Goal: Task Accomplishment & Management: Use online tool/utility

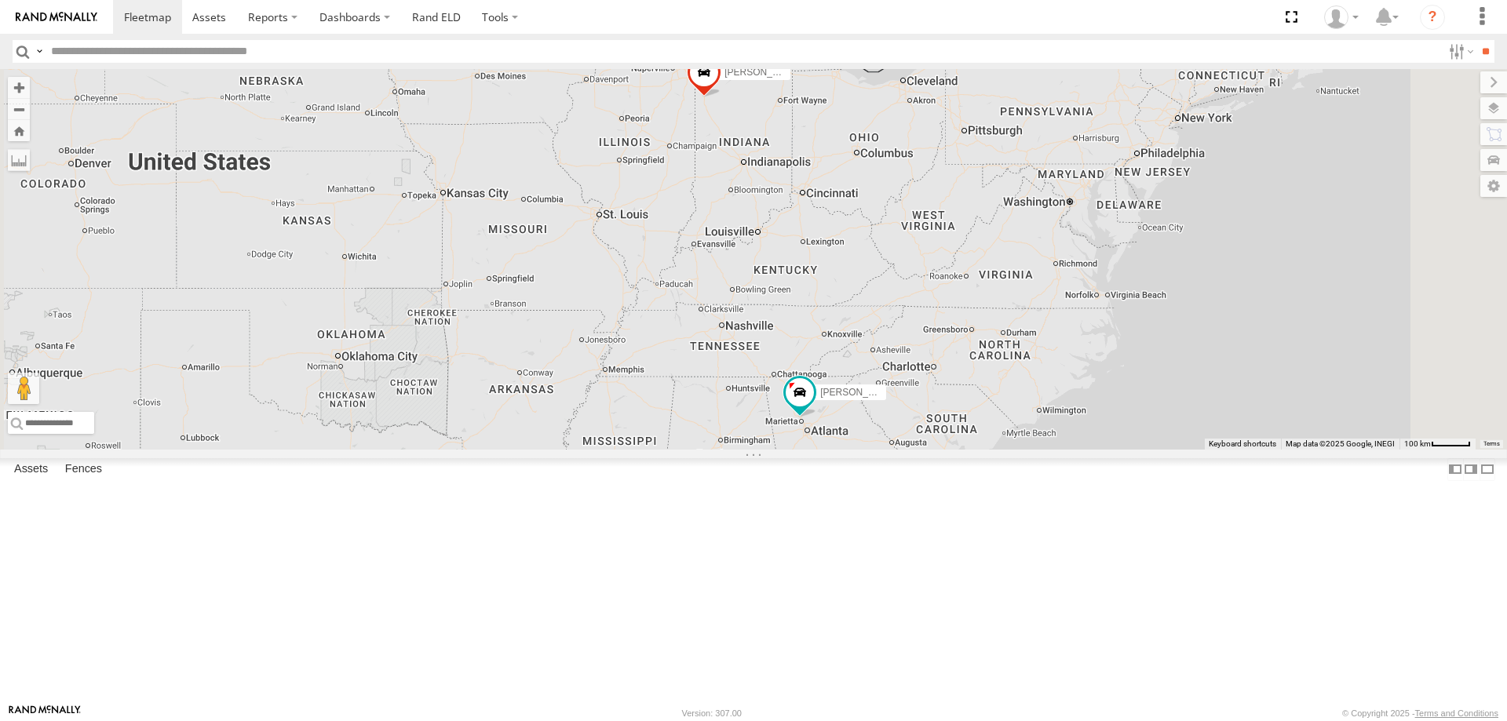
click at [0, 0] on div "All Assets" at bounding box center [0, 0] width 0 height 0
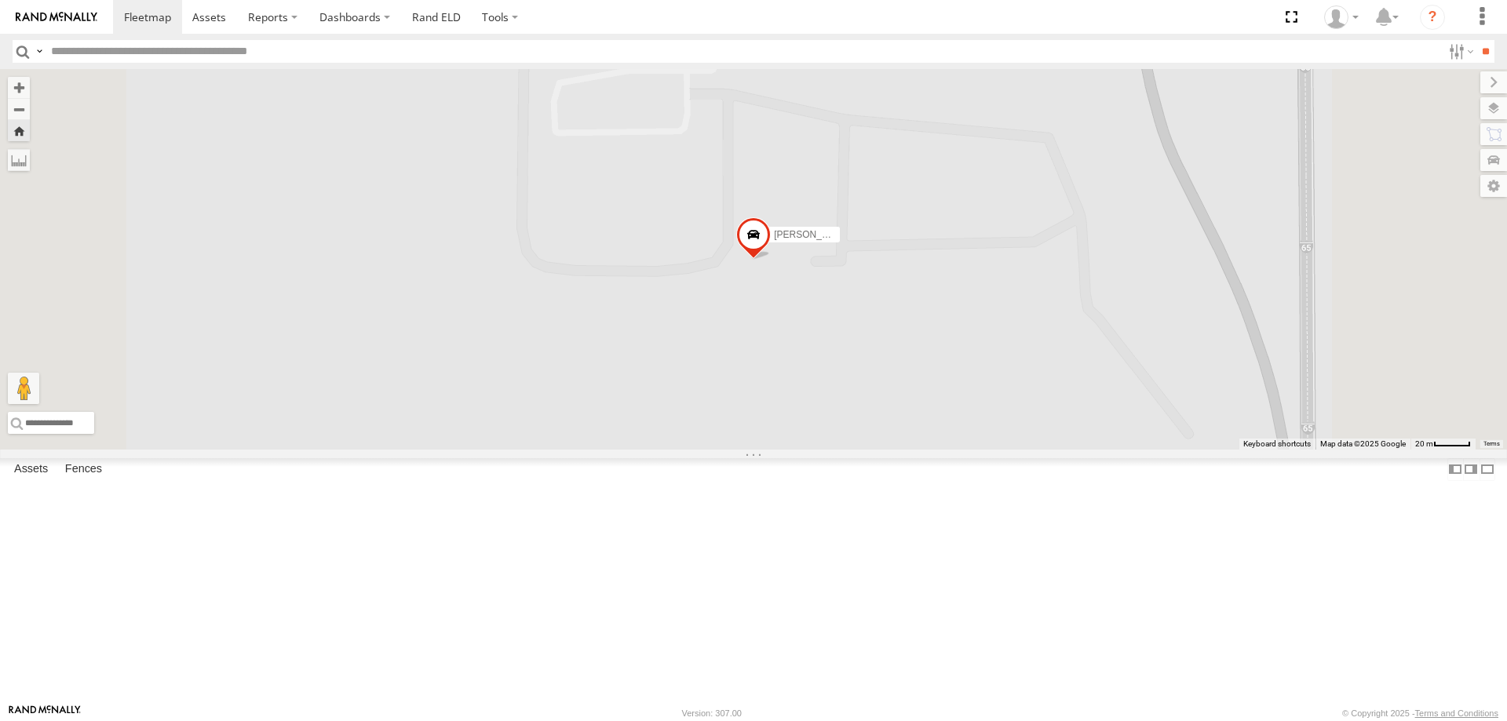
click at [0, 0] on link at bounding box center [0, 0] width 0 height 0
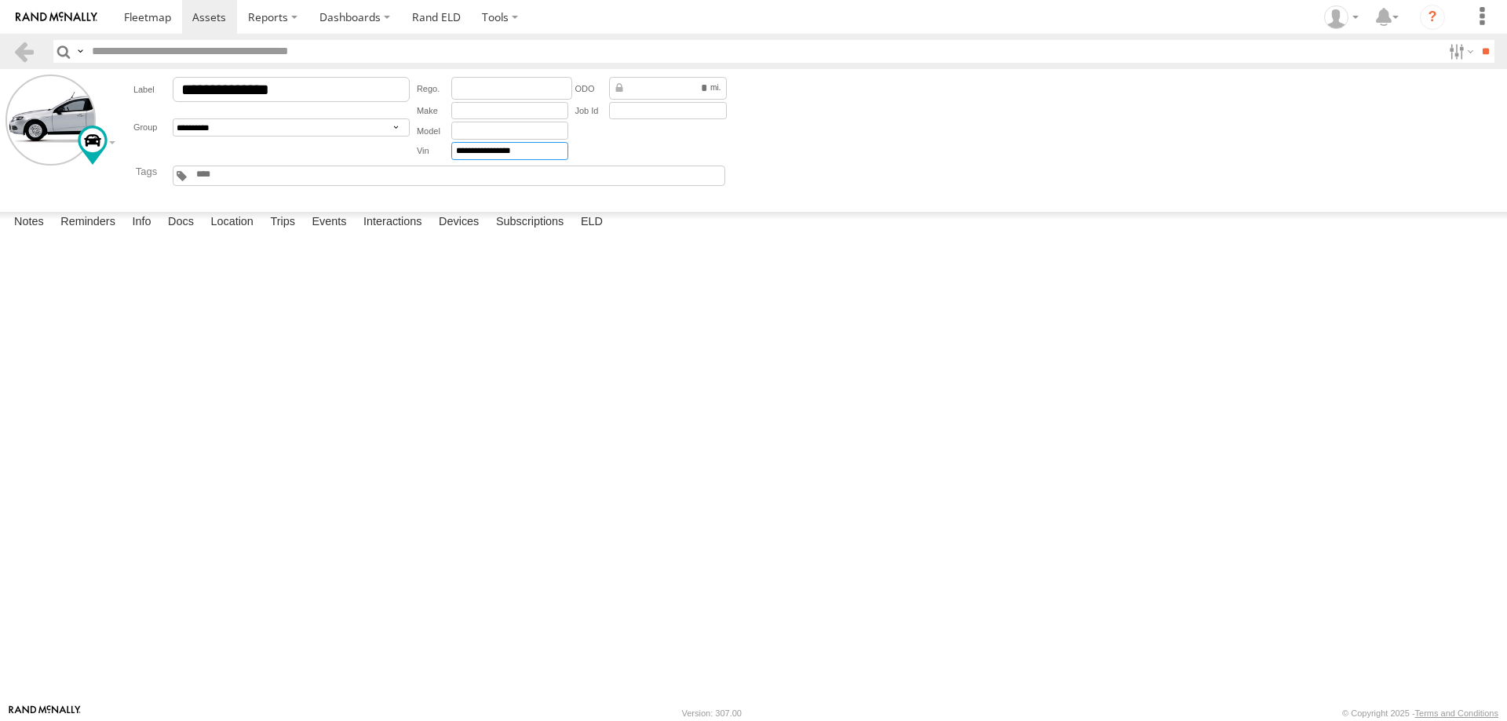
click at [478, 151] on input "**********" at bounding box center [509, 151] width 117 height 18
click at [607, 234] on label "ELD" at bounding box center [592, 223] width 38 height 22
click at [585, 234] on label "ELD" at bounding box center [592, 223] width 38 height 22
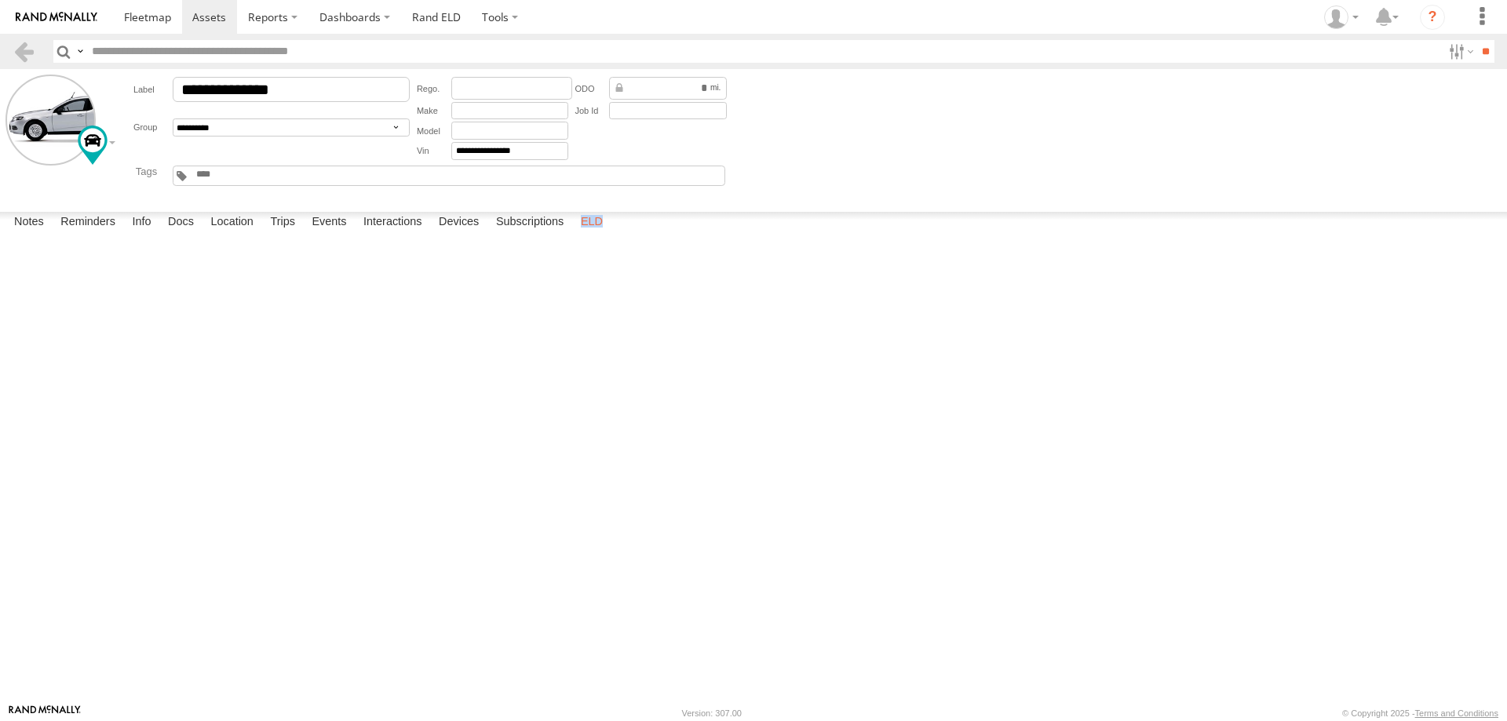
click at [585, 234] on label "ELD" at bounding box center [592, 223] width 38 height 22
click at [541, 234] on label "Subscriptions" at bounding box center [530, 223] width 84 height 22
click at [484, 234] on label "Devices" at bounding box center [459, 223] width 56 height 22
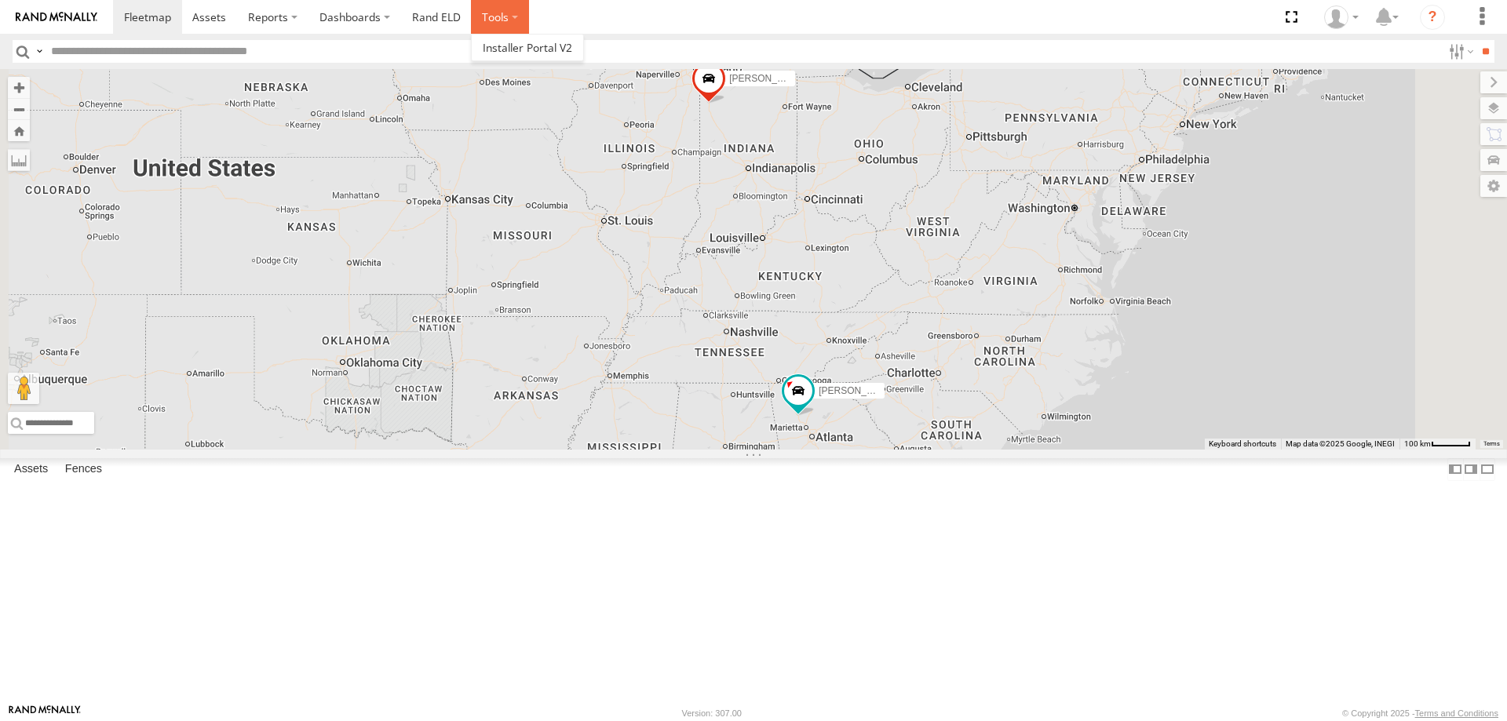
click at [484, 23] on label at bounding box center [500, 17] width 58 height 34
click at [503, 16] on label at bounding box center [500, 17] width 58 height 34
click at [663, 26] on section "Dashboards Rand ELD" at bounding box center [808, 17] width 1390 height 34
click at [199, 20] on span at bounding box center [209, 16] width 34 height 15
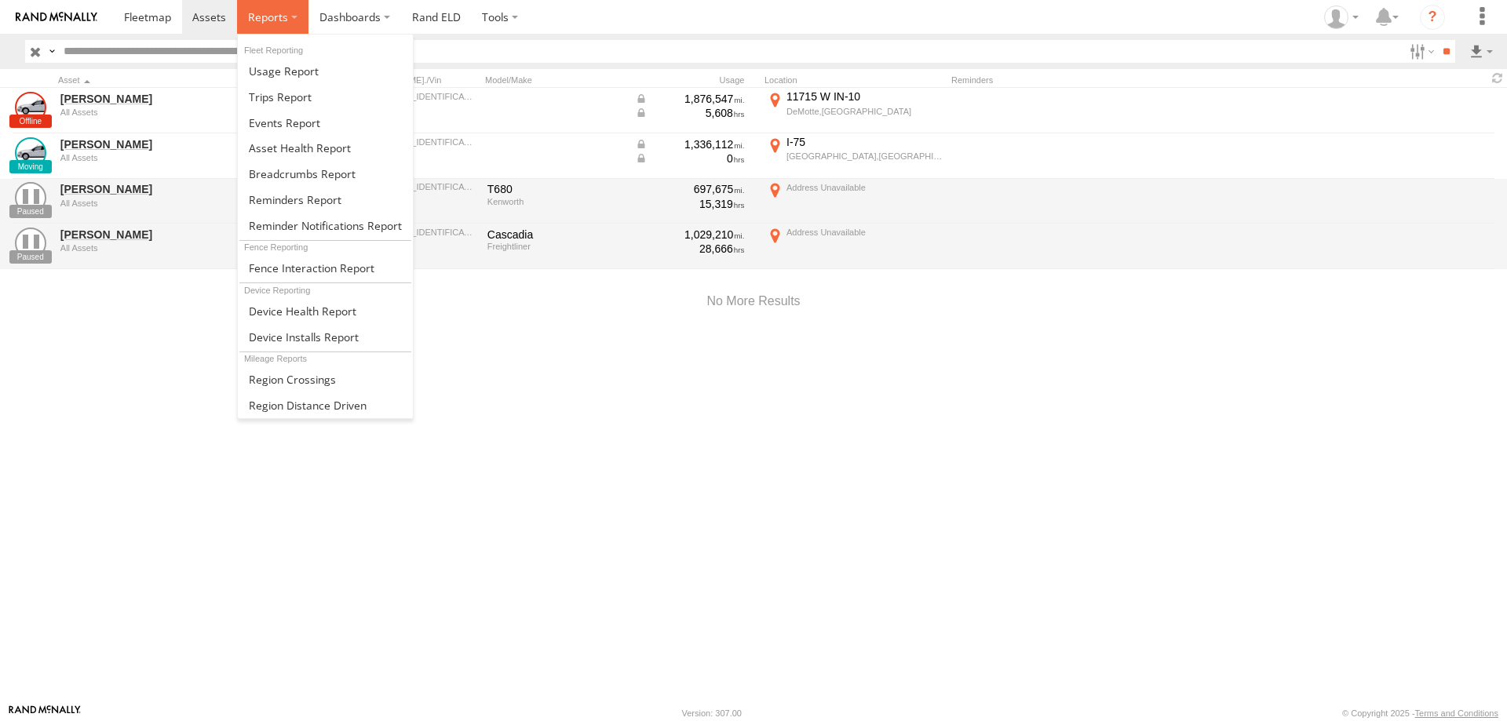
click at [265, 22] on span at bounding box center [268, 16] width 40 height 15
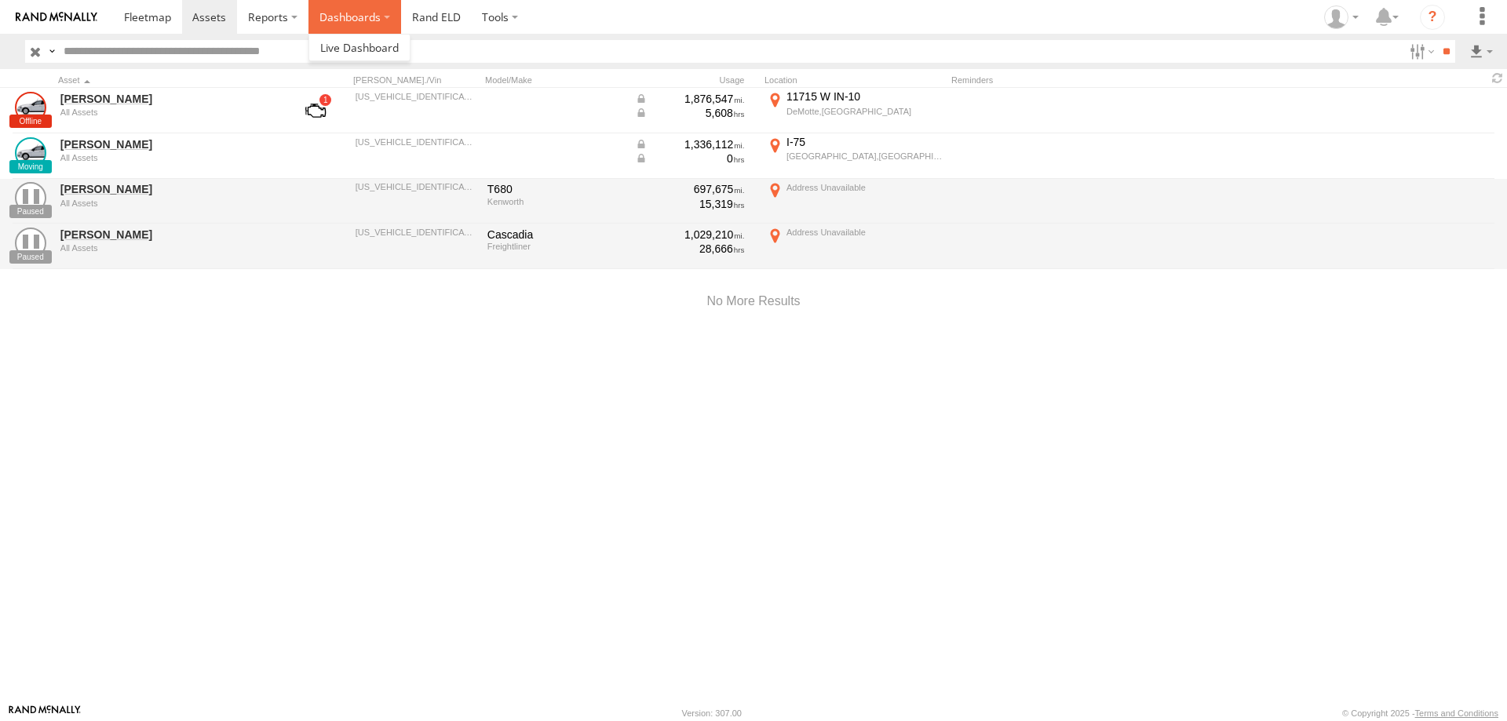
click at [349, 16] on label "Dashboards" at bounding box center [355, 17] width 93 height 34
click at [418, 9] on link "Rand ELD" at bounding box center [436, 17] width 71 height 34
click at [515, 12] on label at bounding box center [500, 17] width 58 height 34
click at [1473, 21] on label at bounding box center [1482, 17] width 35 height 34
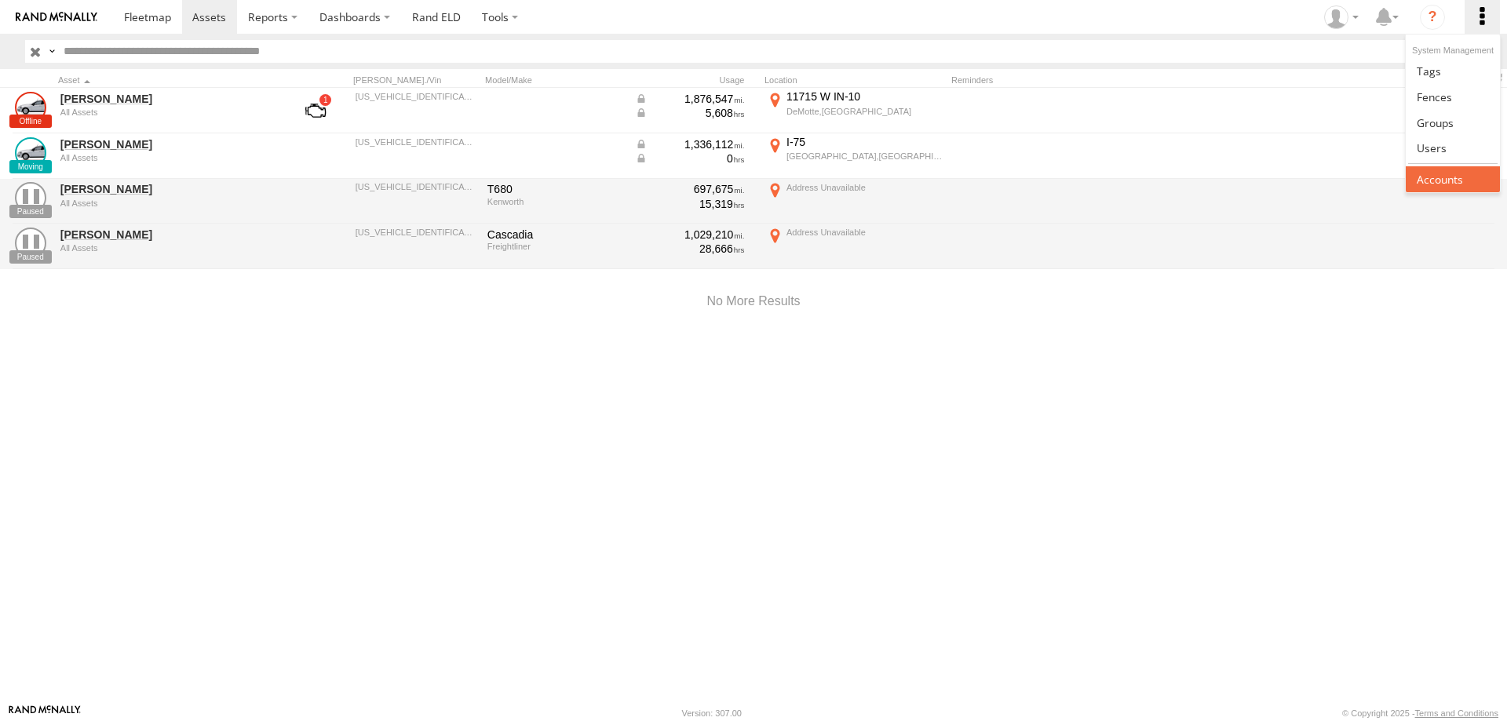
click at [1453, 173] on span at bounding box center [1440, 179] width 46 height 15
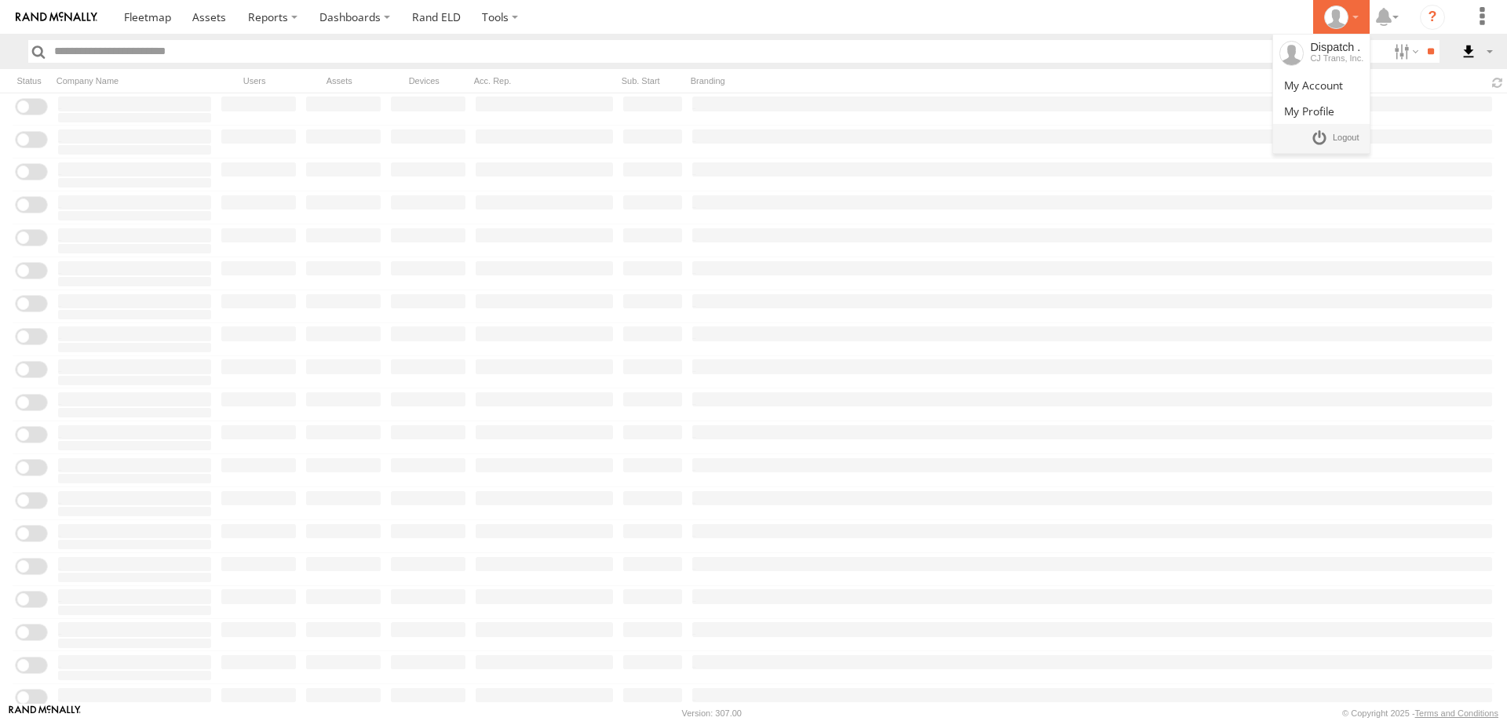
click at [1348, 18] on icon at bounding box center [1336, 17] width 24 height 24
click at [1316, 86] on span at bounding box center [1313, 85] width 59 height 15
click at [1361, 18] on div at bounding box center [1342, 17] width 46 height 24
click at [1298, 108] on span at bounding box center [1309, 111] width 50 height 15
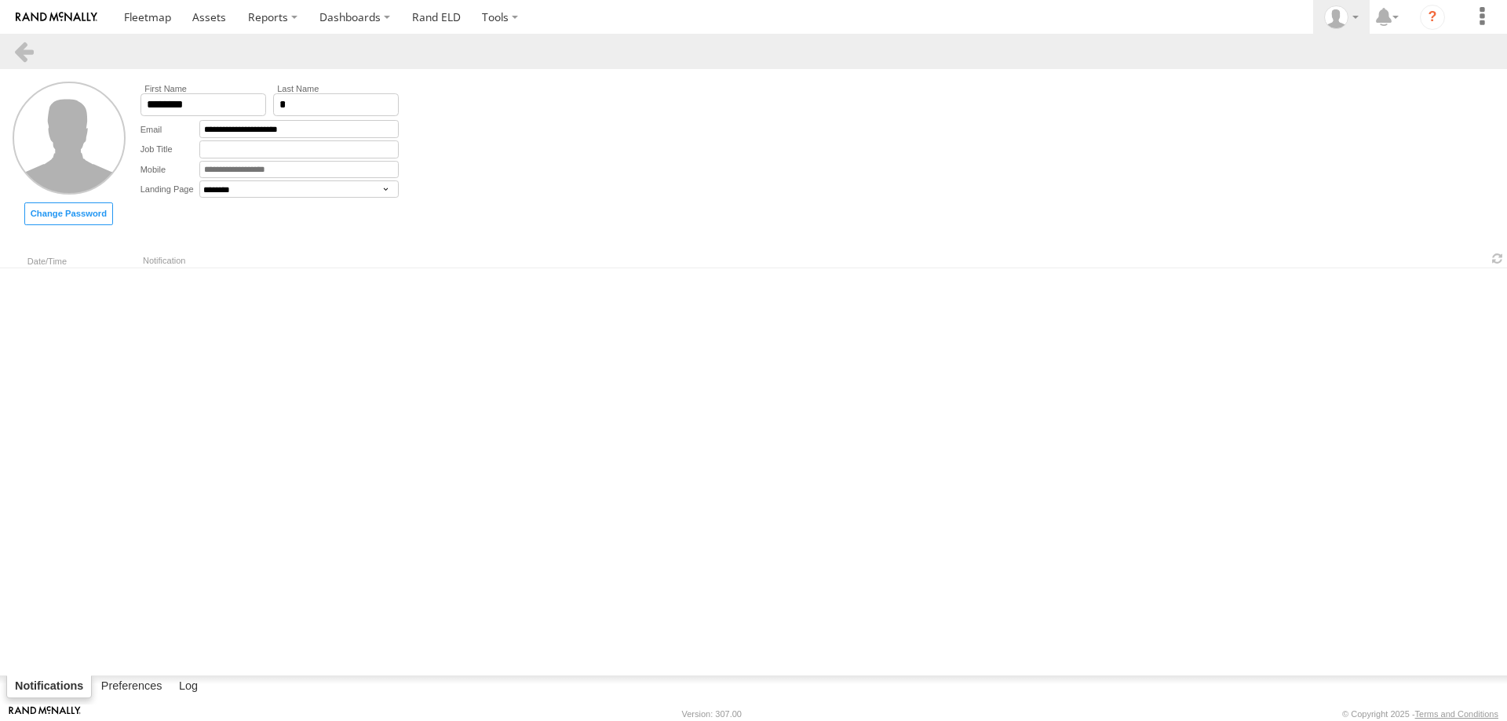
select select "********"
click at [1356, 14] on div at bounding box center [1342, 17] width 46 height 24
click at [1328, 53] on div "Dispatch ." at bounding box center [1336, 47] width 53 height 13
click at [1317, 84] on span at bounding box center [1313, 85] width 59 height 15
click at [1477, 7] on label at bounding box center [1482, 17] width 35 height 34
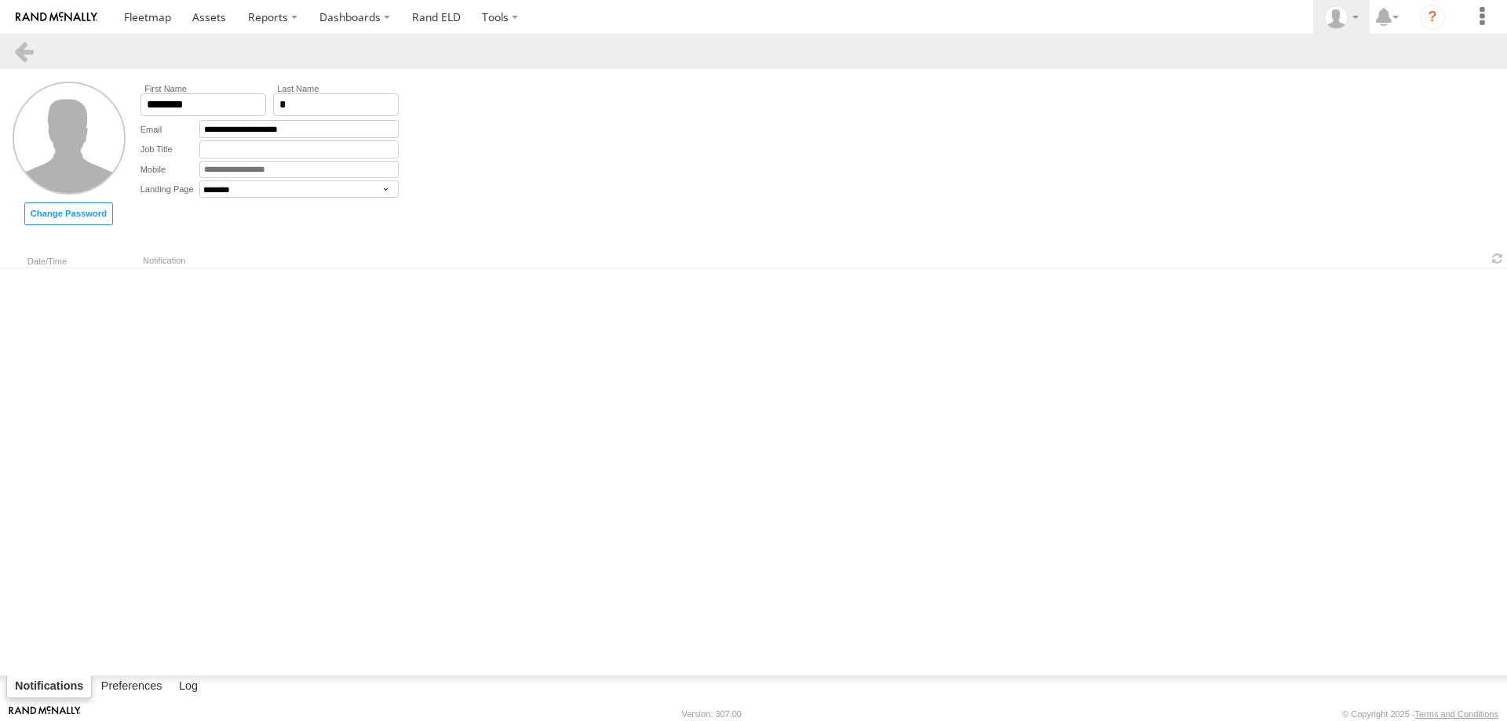
select select "********"
click at [1480, 24] on label at bounding box center [1482, 17] width 35 height 34
click at [1455, 145] on link at bounding box center [1452, 148] width 93 height 26
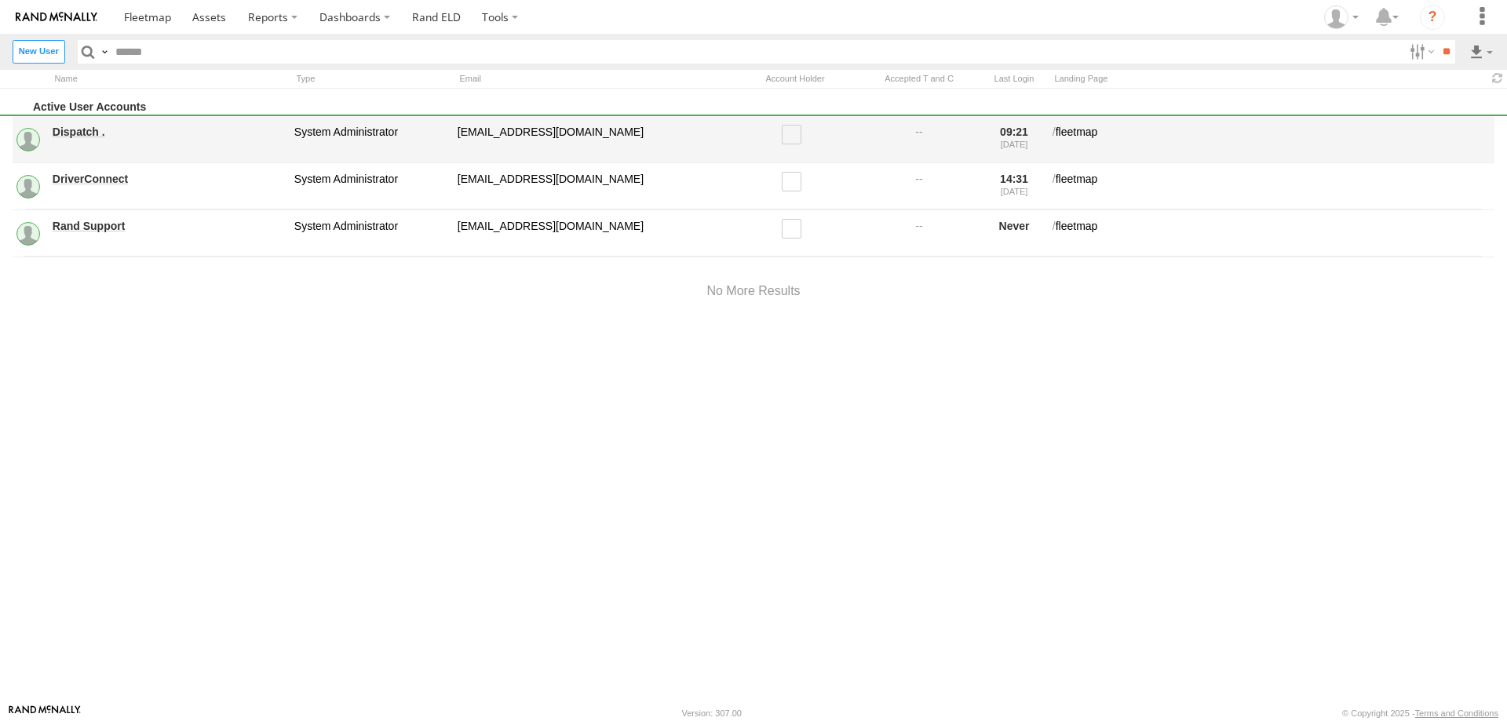
click at [553, 132] on div "[EMAIL_ADDRESS][DOMAIN_NAME]" at bounding box center [592, 139] width 275 height 34
click at [72, 129] on link "Dispatch ." at bounding box center [168, 132] width 231 height 14
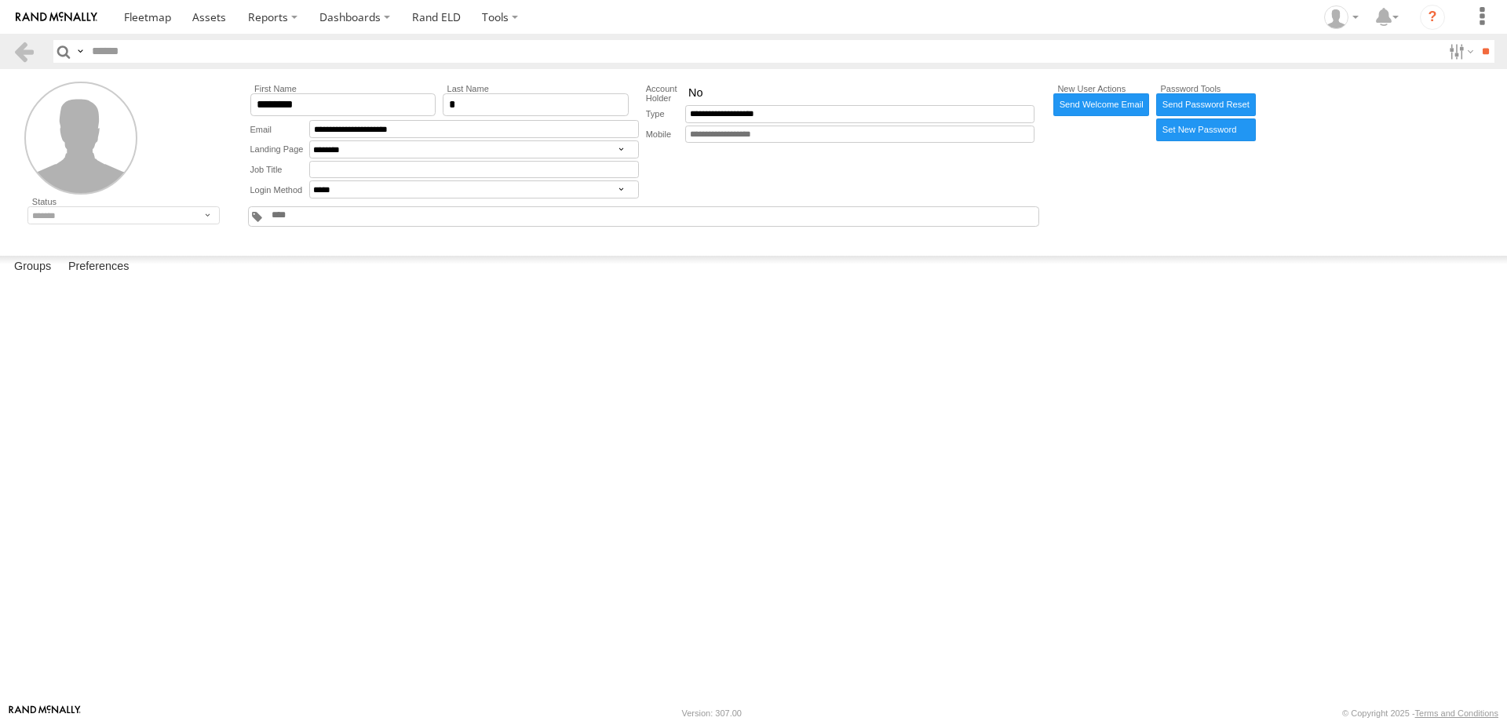
click at [39, 13] on img at bounding box center [57, 17] width 82 height 11
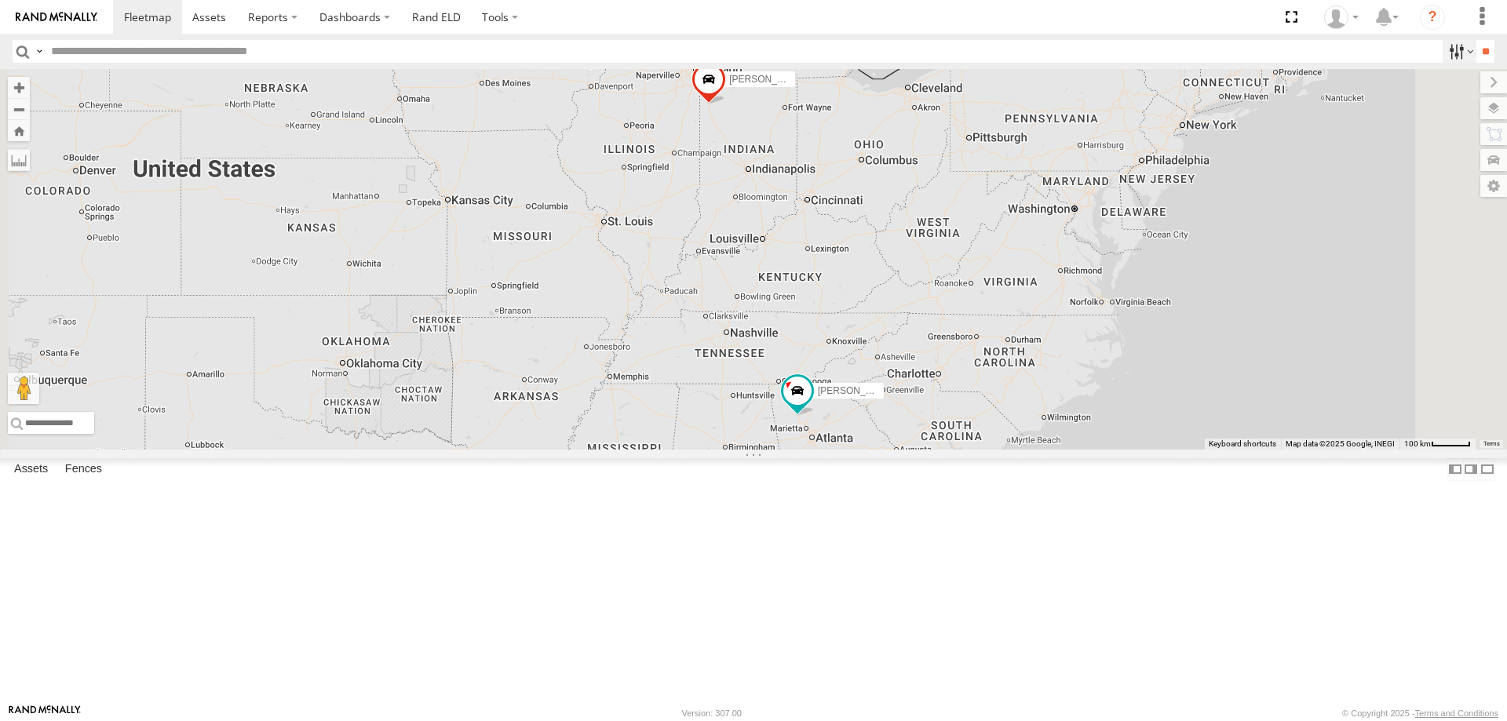
click at [1459, 58] on label at bounding box center [1460, 51] width 34 height 23
click at [1499, 189] on label at bounding box center [1475, 186] width 63 height 22
click at [211, 17] on span at bounding box center [209, 16] width 34 height 15
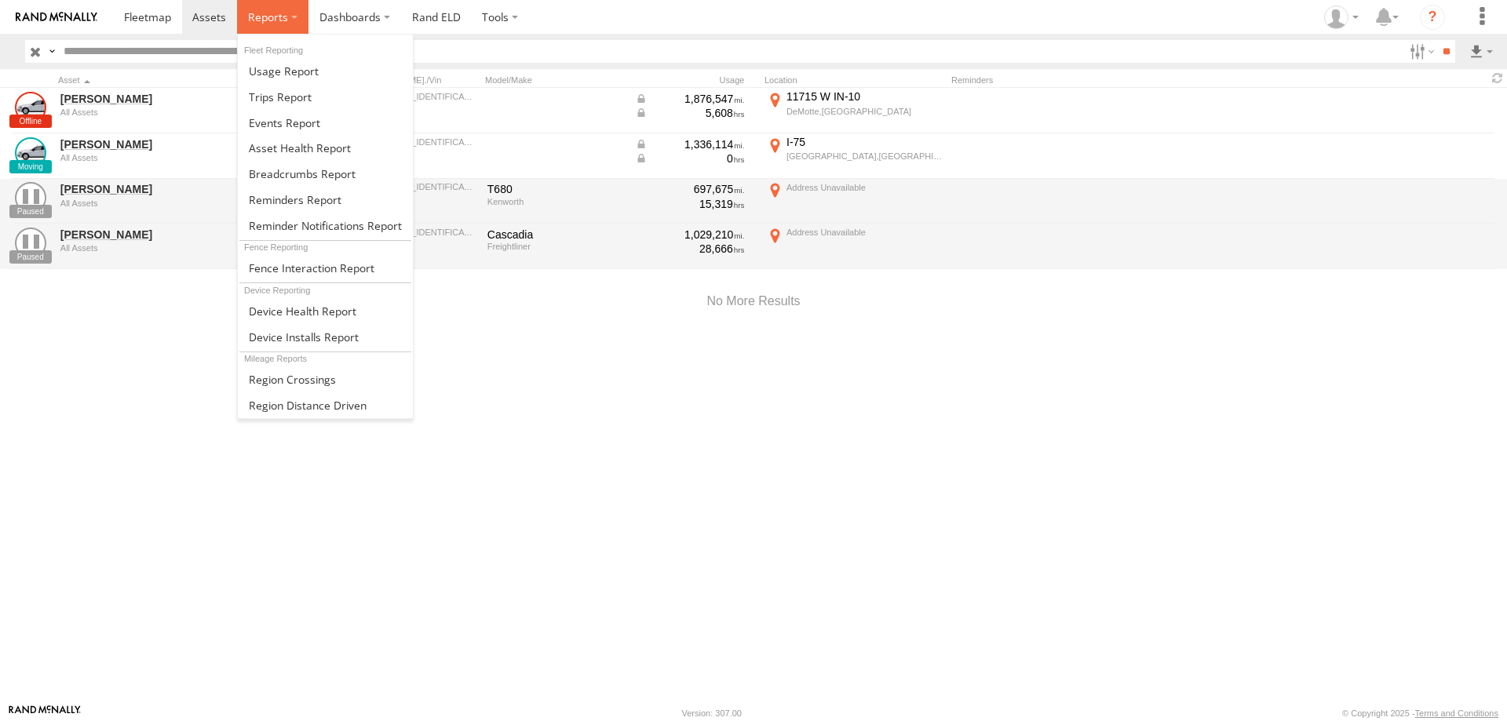
click at [260, 20] on span at bounding box center [268, 16] width 40 height 15
click at [285, 338] on span at bounding box center [304, 337] width 110 height 15
click at [279, 25] on label at bounding box center [272, 17] width 71 height 34
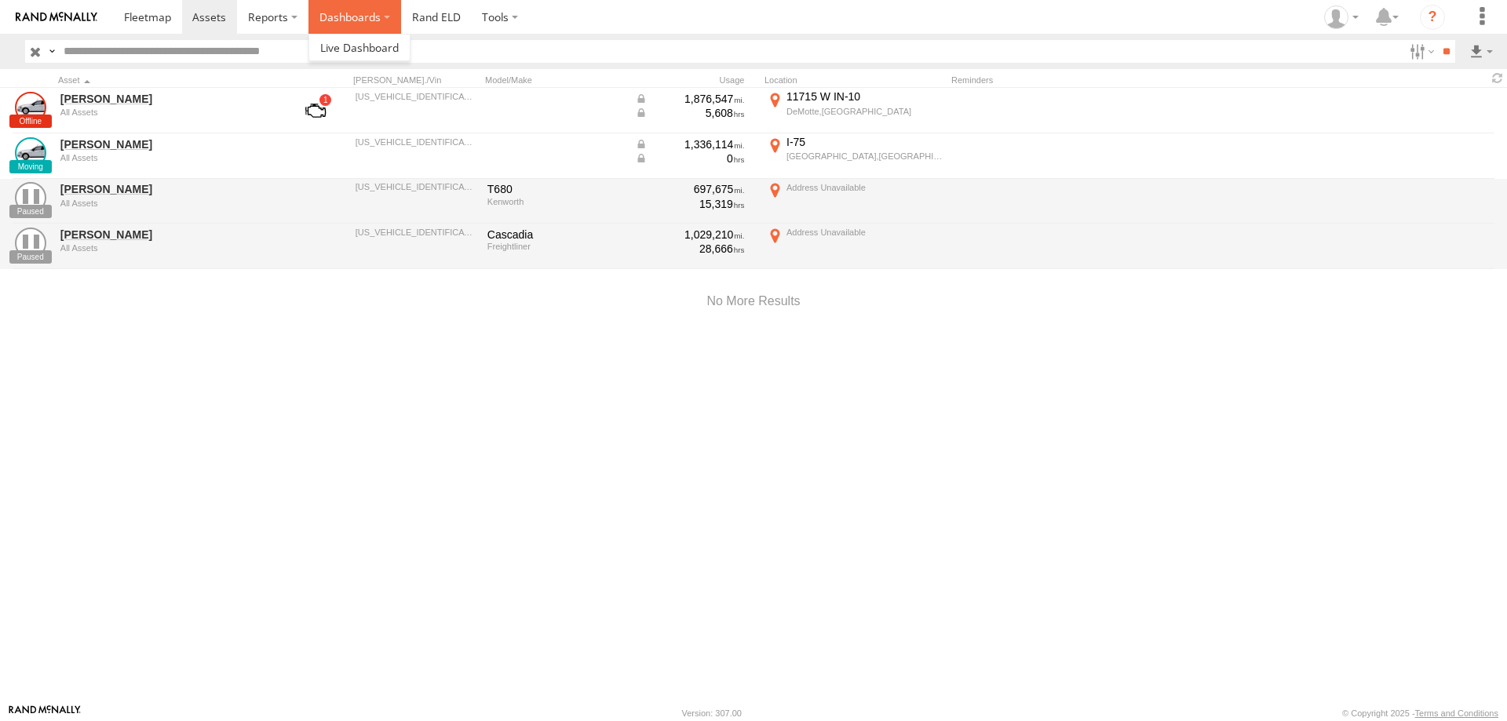
click at [354, 12] on label "Dashboards" at bounding box center [355, 17] width 93 height 34
click at [361, 44] on span at bounding box center [359, 47] width 79 height 15
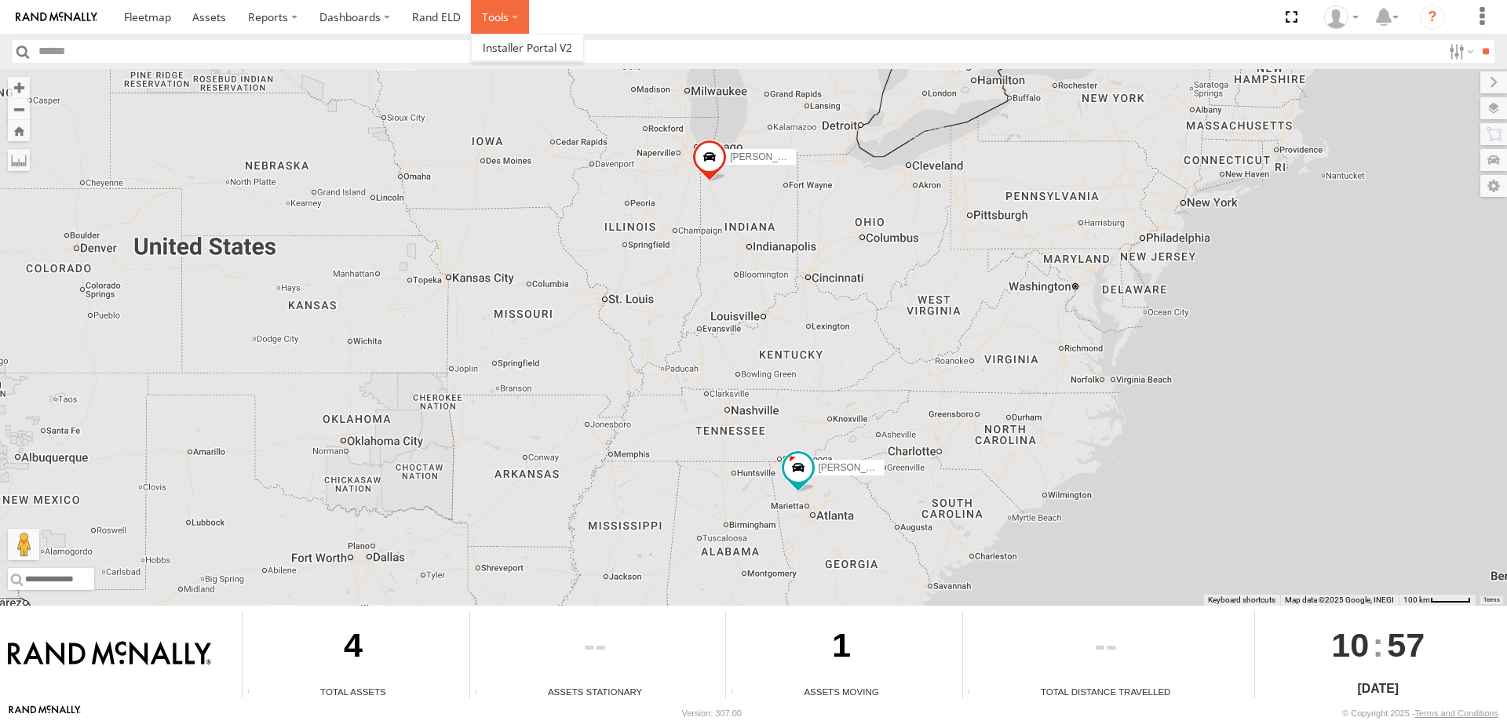
click at [501, 24] on label at bounding box center [500, 17] width 58 height 34
click at [518, 46] on span at bounding box center [527, 47] width 89 height 15
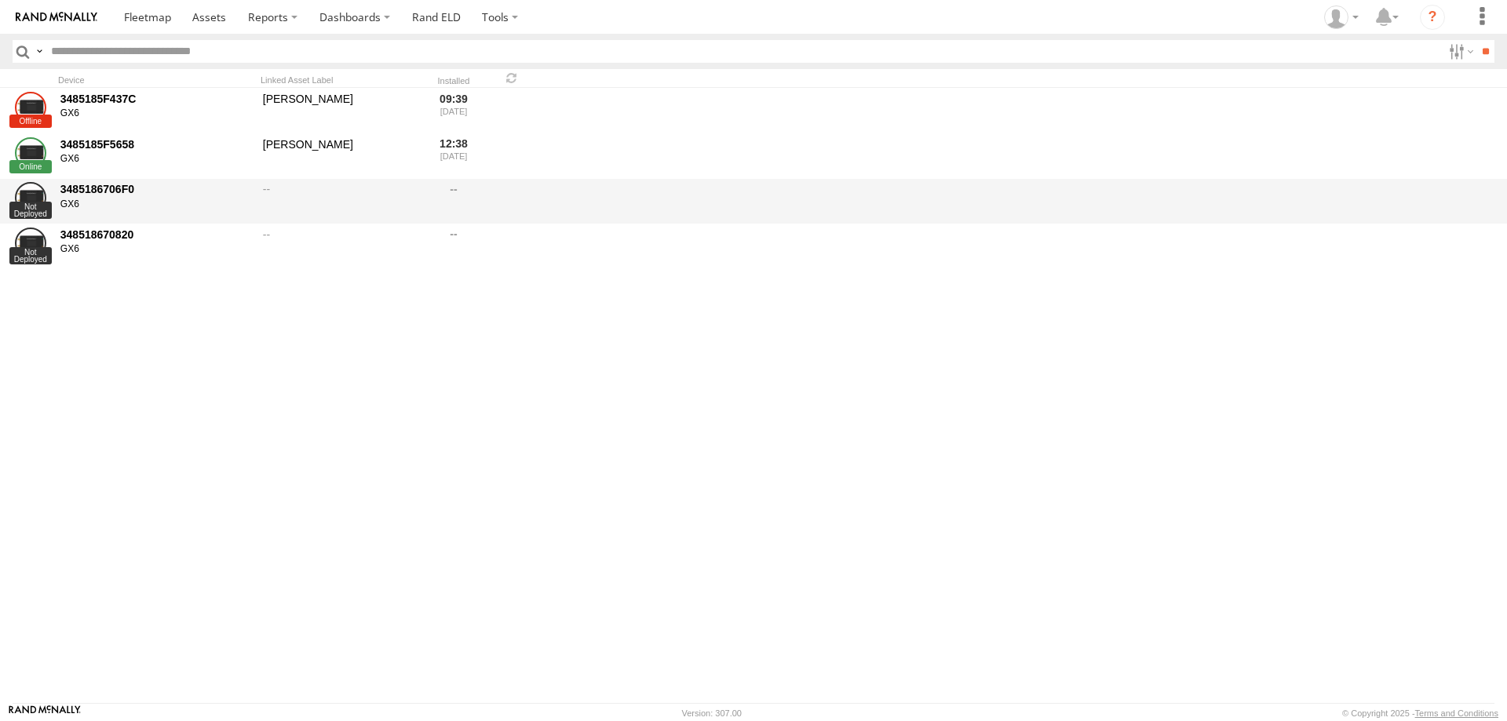
click at [375, 195] on div at bounding box center [339, 202] width 157 height 42
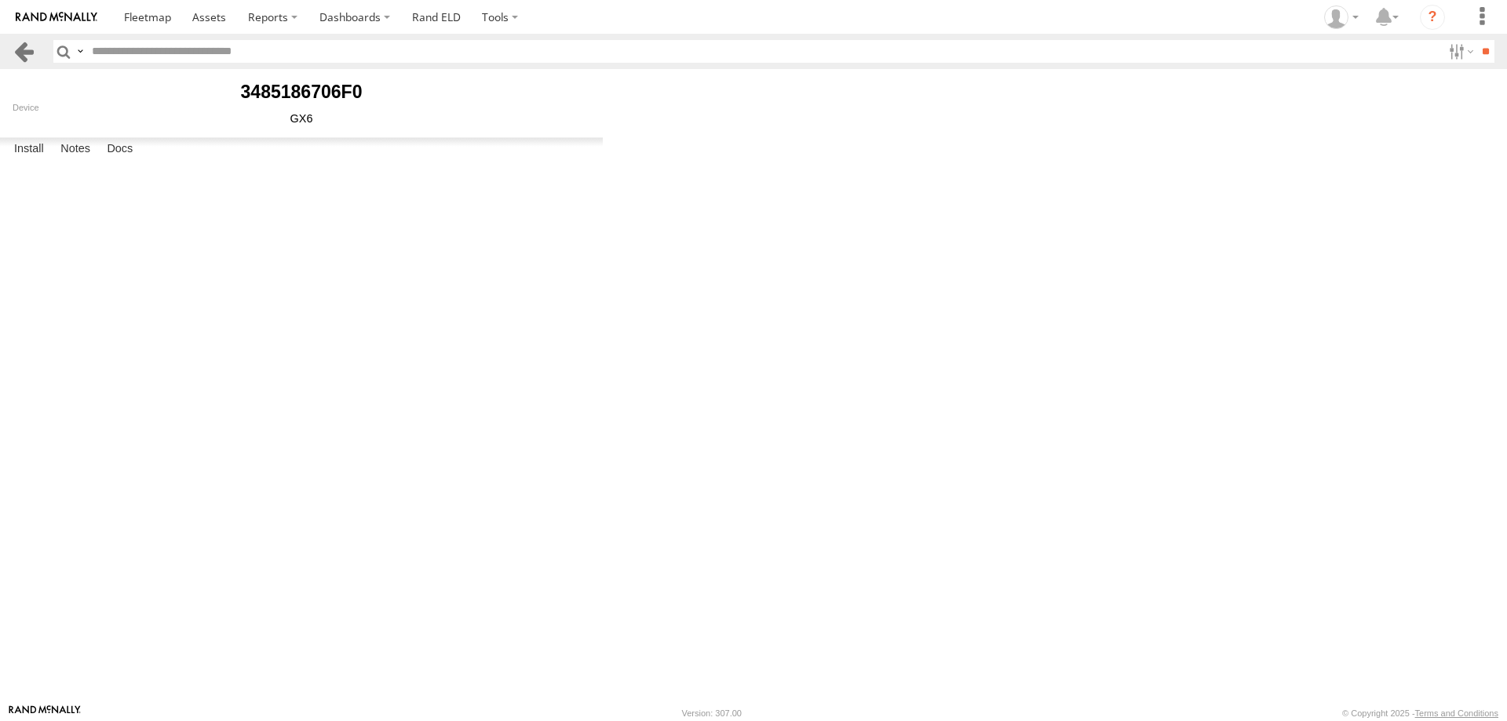
click at [25, 49] on link at bounding box center [24, 51] width 23 height 23
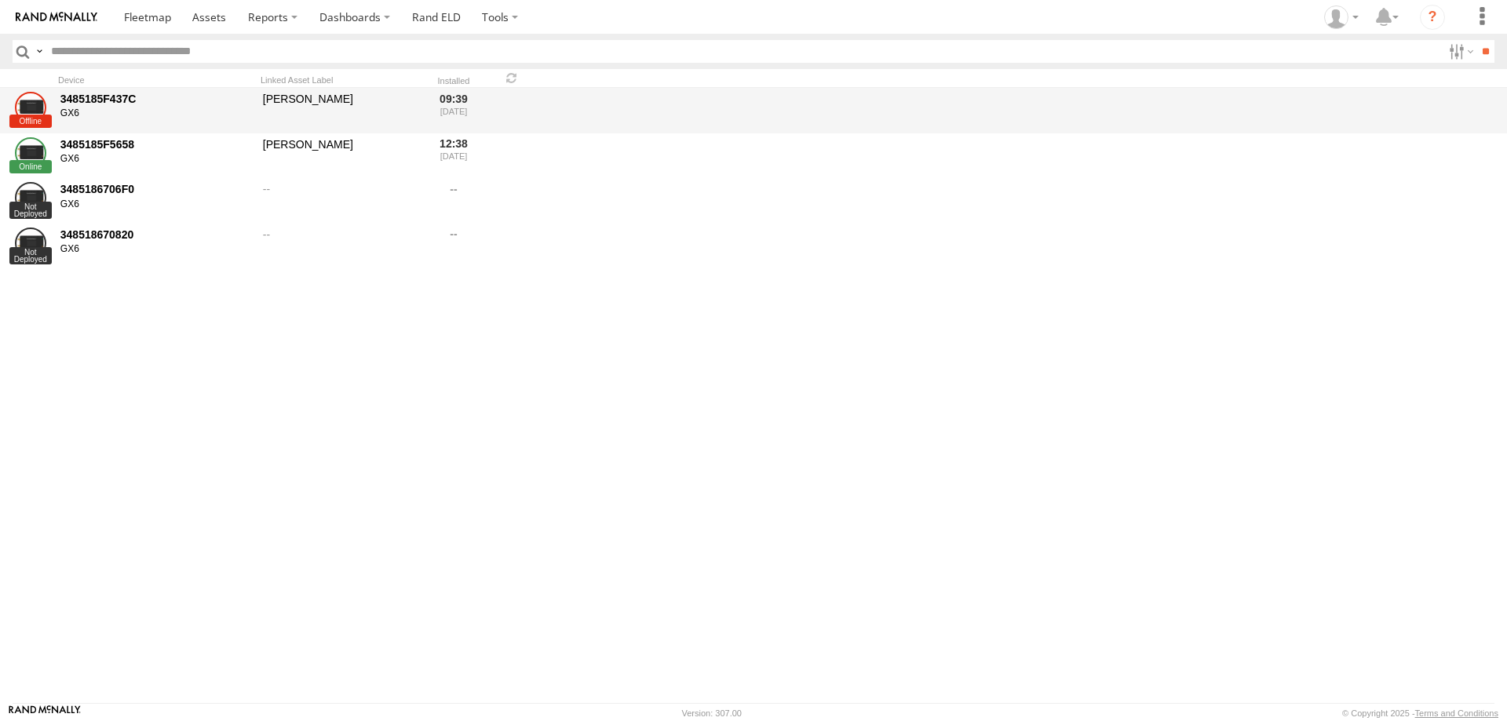
click at [124, 99] on div "3485185F437C" at bounding box center [156, 99] width 192 height 14
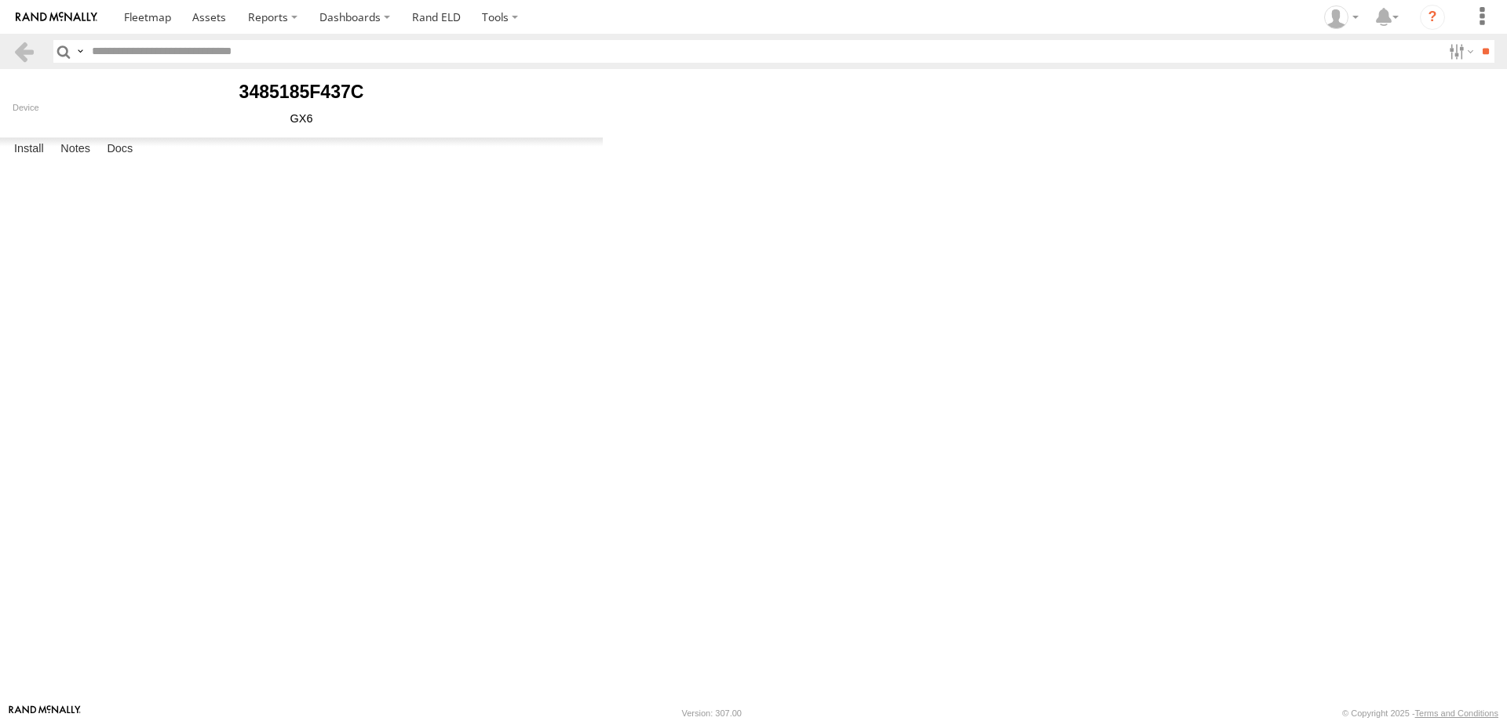
type input "**********"
type input "*********"
type input "******"
type input "**********"
click at [0, 0] on link "Uninstall" at bounding box center [0, 0] width 0 height 0
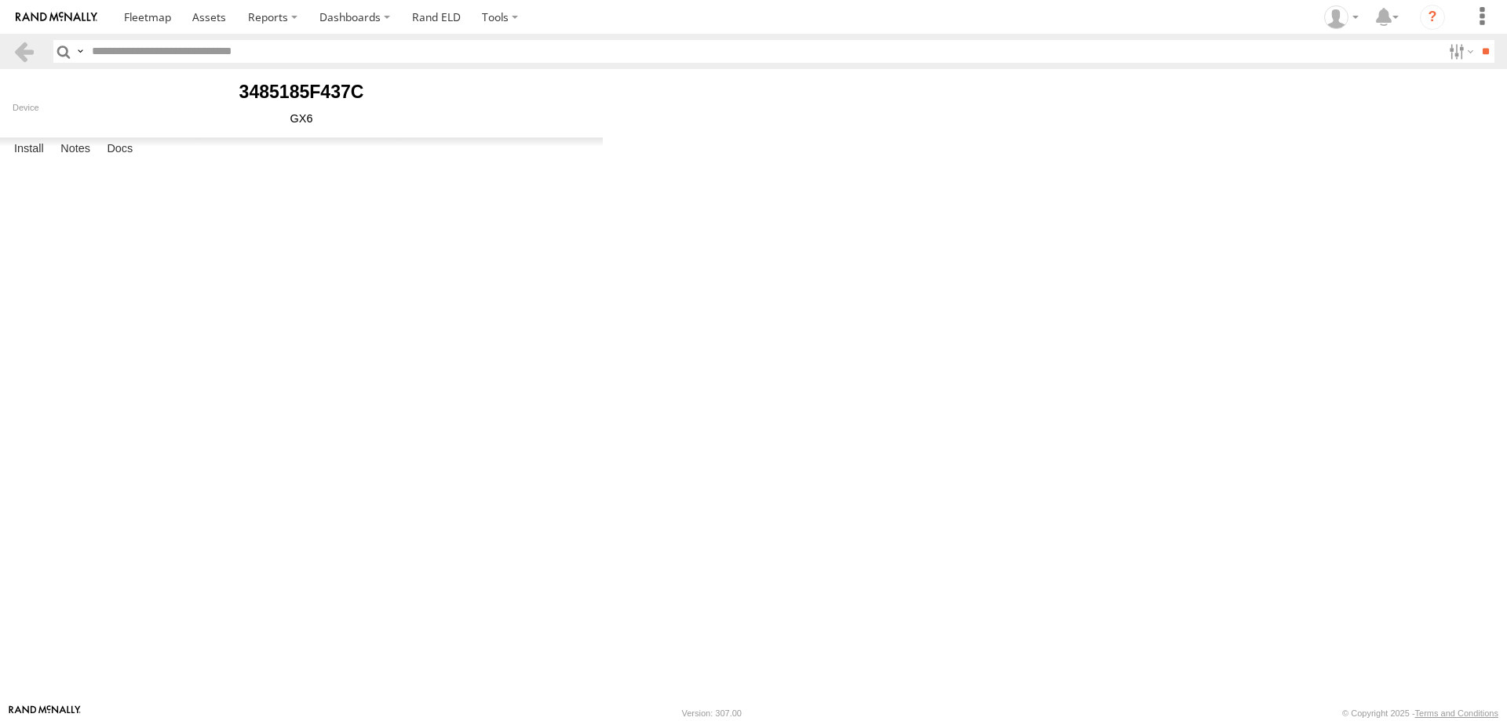
click at [0, 0] on button "Proceed" at bounding box center [0, 0] width 0 height 0
click at [0, 0] on button "OK" at bounding box center [0, 0] width 0 height 0
click at [12, 46] on header "Search Query Device ID Device Label Registration Manufacturer Model" at bounding box center [753, 51] width 1507 height 35
click at [21, 52] on link at bounding box center [24, 51] width 23 height 23
click at [30, 46] on link at bounding box center [24, 51] width 23 height 23
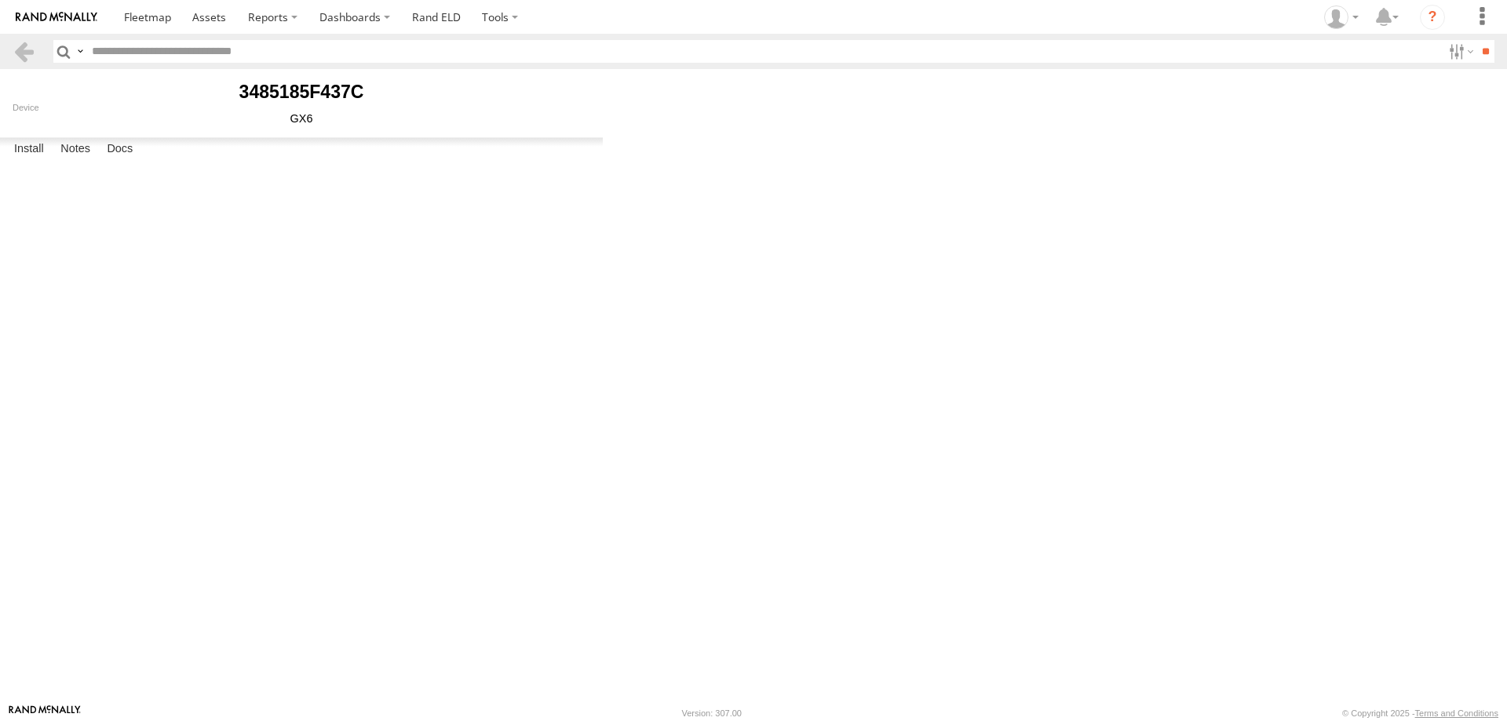
click at [30, 46] on link at bounding box center [24, 51] width 23 height 23
click at [502, 23] on label at bounding box center [500, 17] width 58 height 34
click at [515, 41] on span at bounding box center [527, 47] width 89 height 15
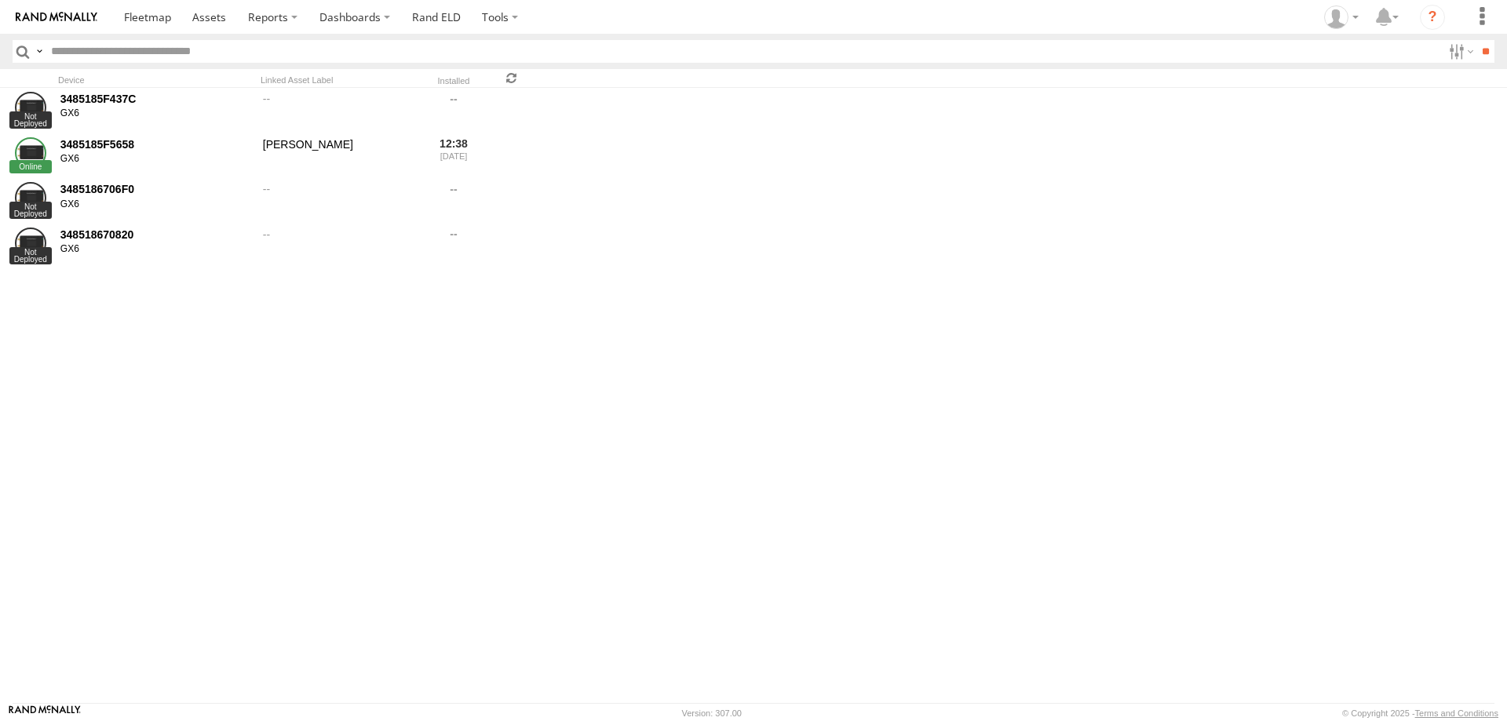
click at [513, 79] on span at bounding box center [511, 78] width 19 height 15
